Goal: Use online tool/utility: Utilize a website feature to perform a specific function

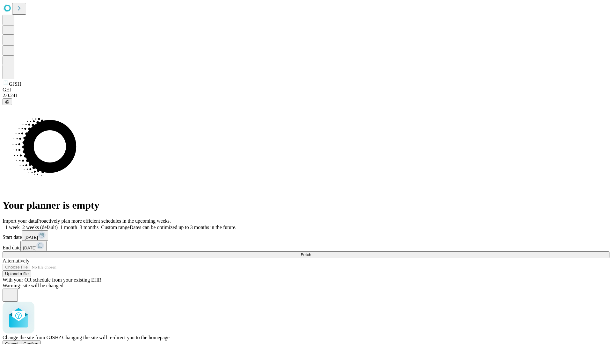
click at [39, 342] on span "Confirm" at bounding box center [31, 344] width 15 height 5
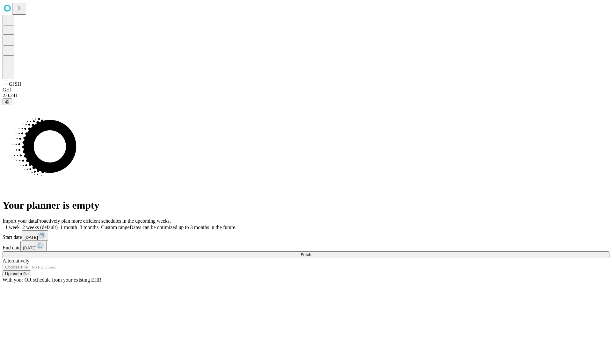
click at [20, 225] on label "1 week" at bounding box center [11, 227] width 17 height 5
click at [311, 252] on span "Fetch" at bounding box center [306, 254] width 11 height 5
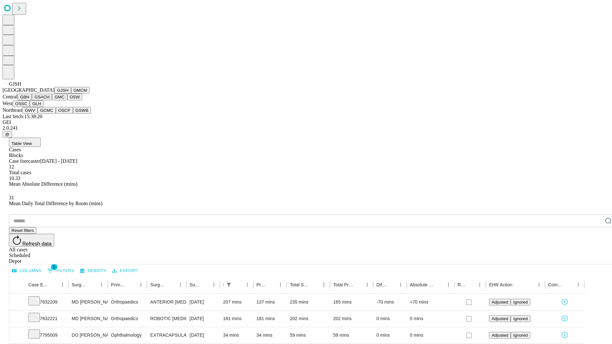
click at [71, 94] on button "GMCM" at bounding box center [80, 90] width 18 height 7
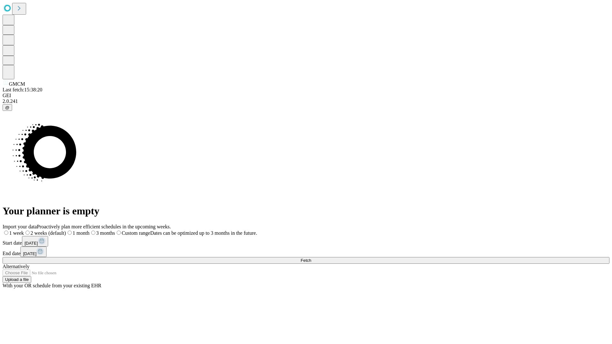
click at [24, 230] on label "1 week" at bounding box center [13, 232] width 21 height 5
click at [311, 258] on span "Fetch" at bounding box center [306, 260] width 11 height 5
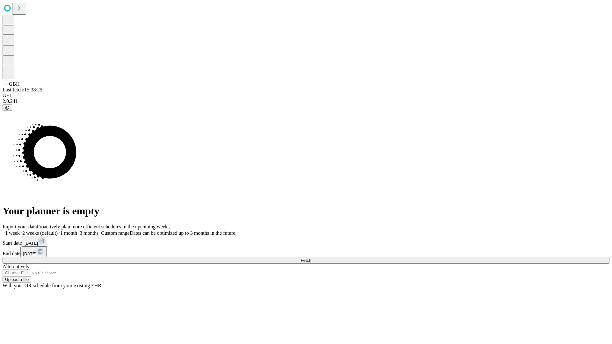
click at [20, 230] on label "1 week" at bounding box center [11, 232] width 17 height 5
click at [311, 258] on span "Fetch" at bounding box center [306, 260] width 11 height 5
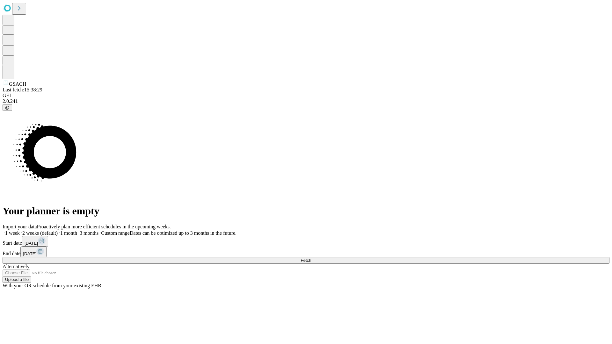
click at [311, 258] on span "Fetch" at bounding box center [306, 260] width 11 height 5
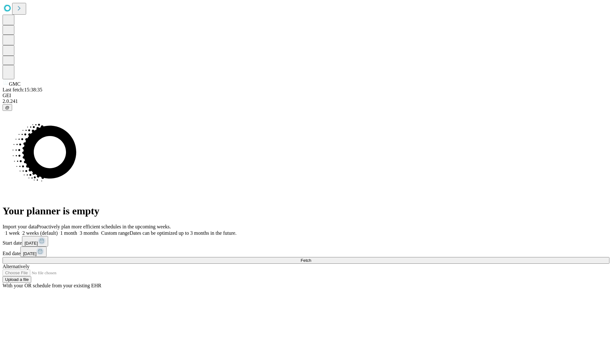
click at [20, 230] on label "1 week" at bounding box center [11, 232] width 17 height 5
click at [311, 258] on span "Fetch" at bounding box center [306, 260] width 11 height 5
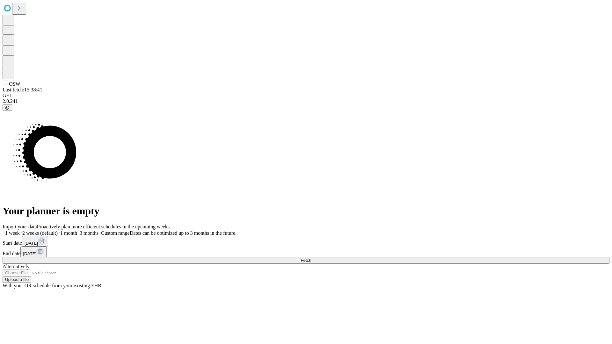
click at [20, 230] on label "1 week" at bounding box center [11, 232] width 17 height 5
click at [311, 258] on span "Fetch" at bounding box center [306, 260] width 11 height 5
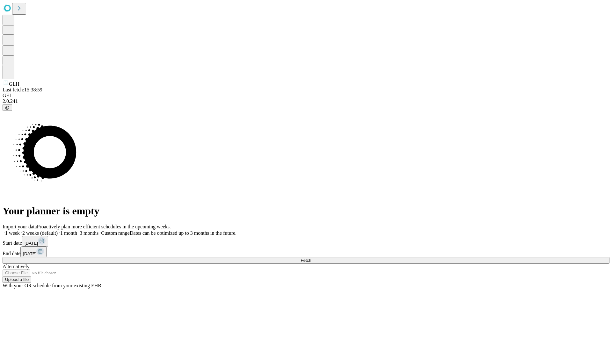
click at [20, 230] on label "1 week" at bounding box center [11, 232] width 17 height 5
click at [311, 258] on span "Fetch" at bounding box center [306, 260] width 11 height 5
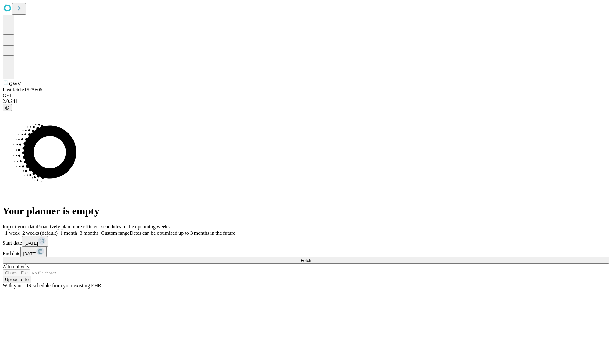
click at [20, 230] on label "1 week" at bounding box center [11, 232] width 17 height 5
click at [311, 258] on span "Fetch" at bounding box center [306, 260] width 11 height 5
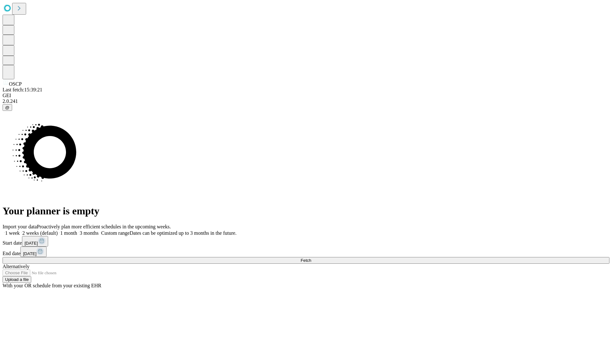
click at [20, 230] on label "1 week" at bounding box center [11, 232] width 17 height 5
click at [311, 258] on span "Fetch" at bounding box center [306, 260] width 11 height 5
